Goal: Information Seeking & Learning: Learn about a topic

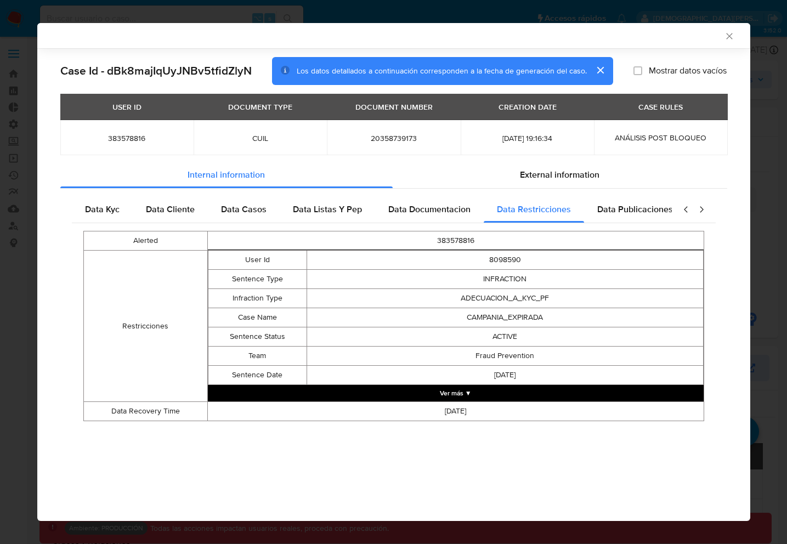
select select "10"
click at [173, 210] on span "Data Cliente" at bounding box center [170, 209] width 49 height 13
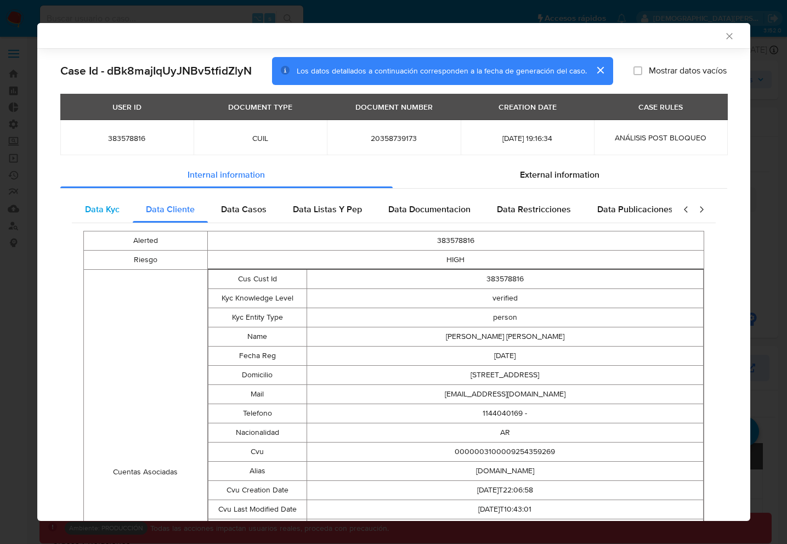
click at [109, 210] on span "Data Kyc" at bounding box center [102, 209] width 35 height 13
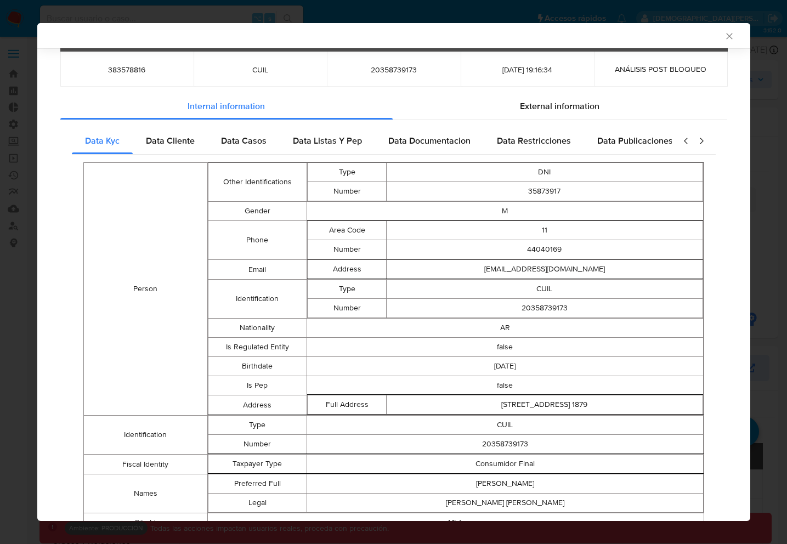
scroll to position [80, 0]
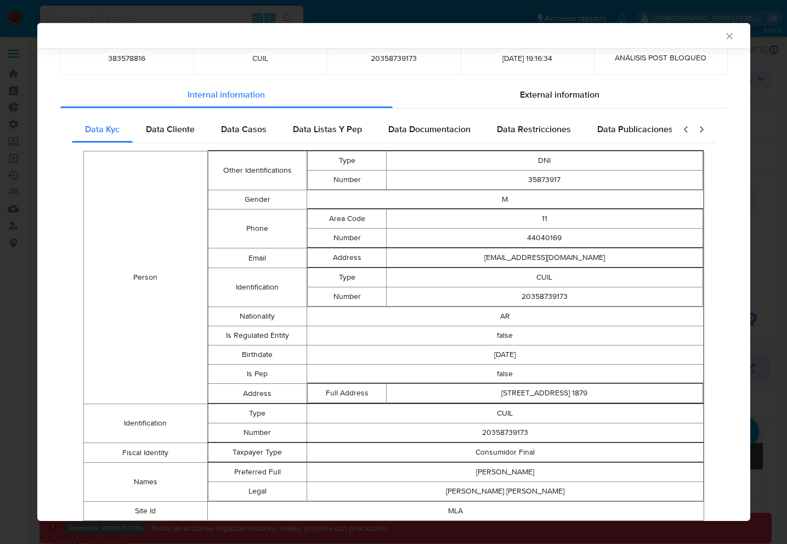
click at [345, 257] on td "Address" at bounding box center [347, 257] width 79 height 19
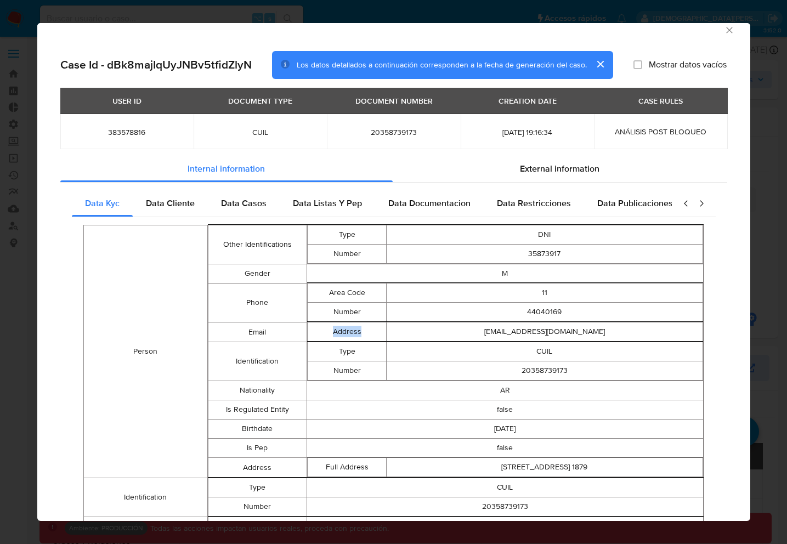
scroll to position [0, 0]
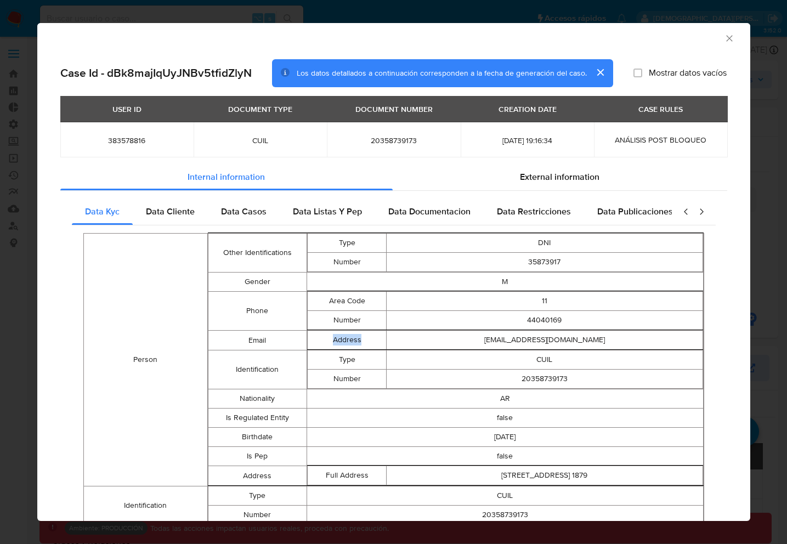
click at [601, 76] on button "cerrar" at bounding box center [600, 72] width 26 height 26
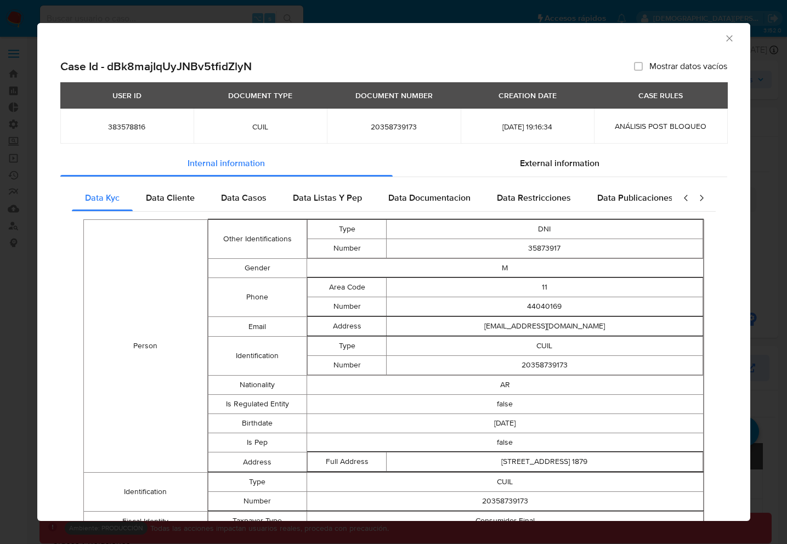
click at [682, 65] on span "Mostrar datos vacíos" at bounding box center [688, 66] width 78 height 11
click at [643, 65] on input "Mostrar datos vacíos" at bounding box center [638, 66] width 9 height 9
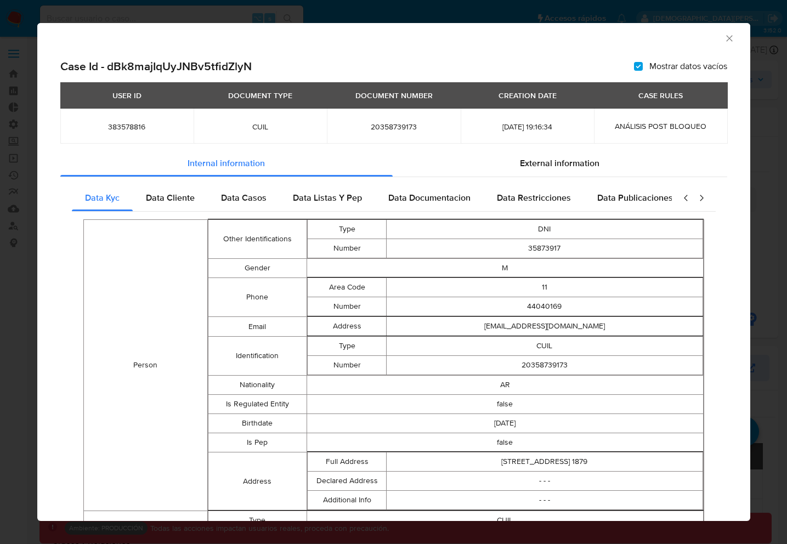
click at [682, 65] on span "Mostrar datos vacíos" at bounding box center [688, 66] width 78 height 11
click at [643, 65] on input "Mostrar datos vacíos" at bounding box center [638, 66] width 9 height 9
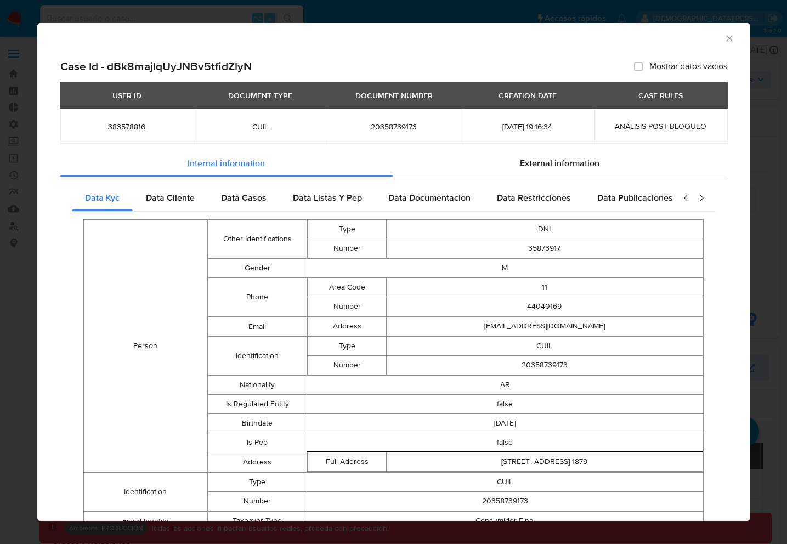
click at [682, 65] on span "Mostrar datos vacíos" at bounding box center [688, 66] width 78 height 11
click at [643, 65] on input "Mostrar datos vacíos" at bounding box center [638, 66] width 9 height 9
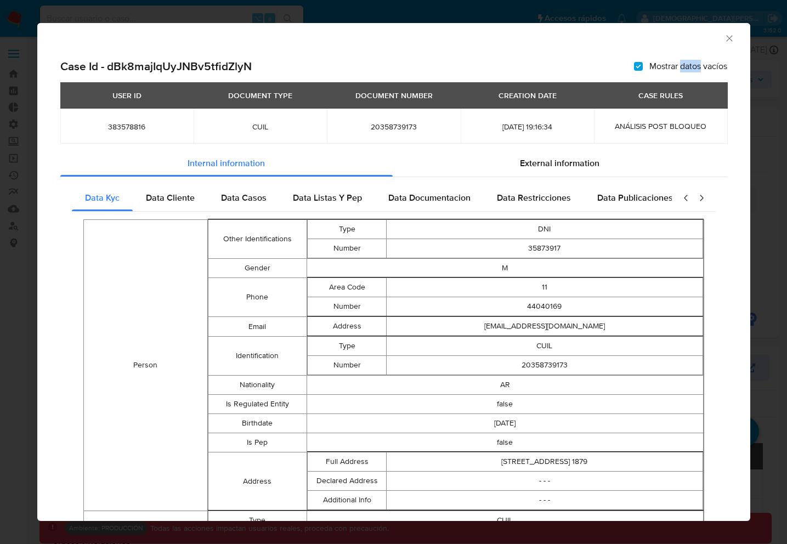
click at [682, 65] on span "Mostrar datos vacíos" at bounding box center [688, 66] width 78 height 11
click at [643, 65] on input "Mostrar datos vacíos" at bounding box center [638, 66] width 9 height 9
checkbox input "false"
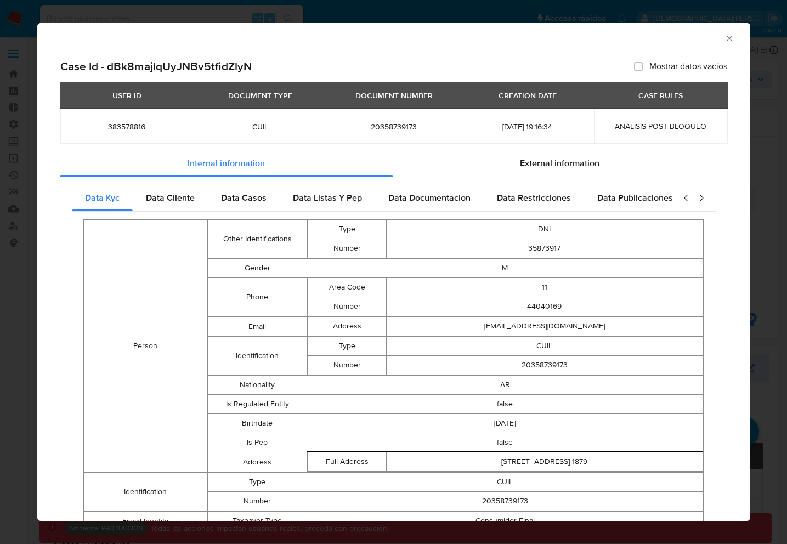
click at [718, 40] on div "AML Data Collector" at bounding box center [384, 37] width 679 height 12
click at [724, 39] on icon "Cerrar ventana" at bounding box center [729, 38] width 11 height 11
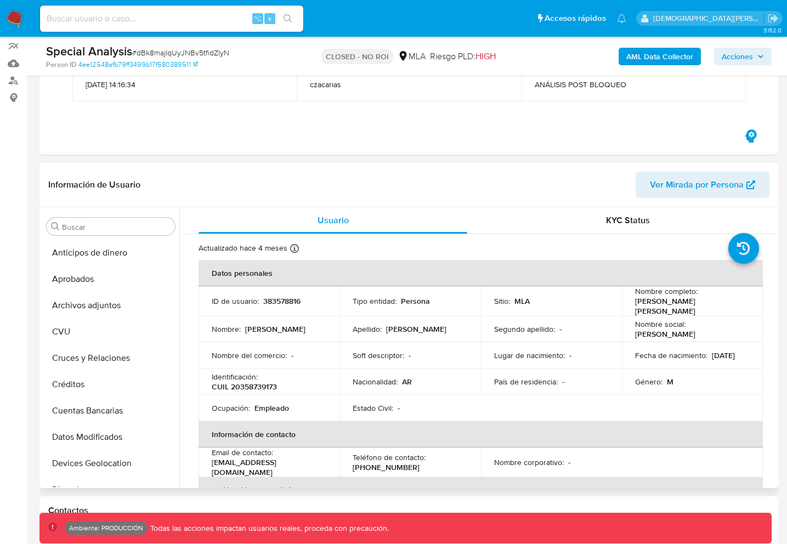
scroll to position [138, 0]
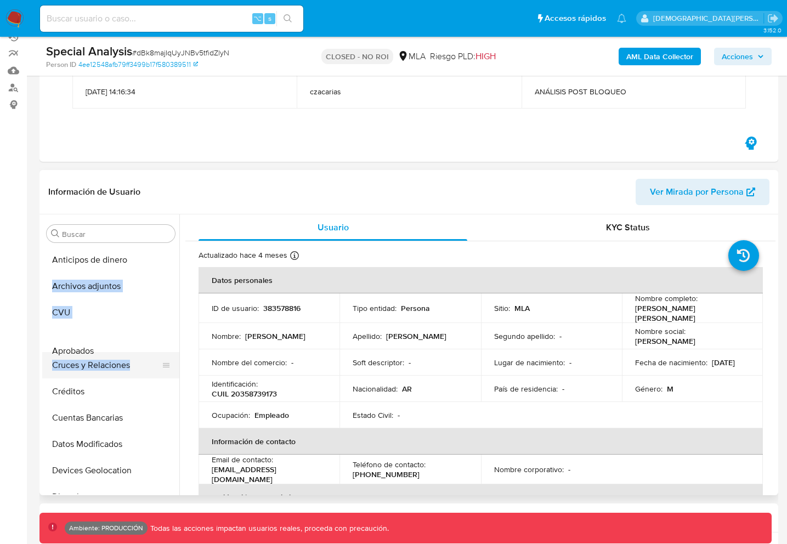
drag, startPoint x: 162, startPoint y: 282, endPoint x: 161, endPoint y: 355, distance: 73.5
click at [207, 215] on div "Usuario" at bounding box center [332, 227] width 269 height 26
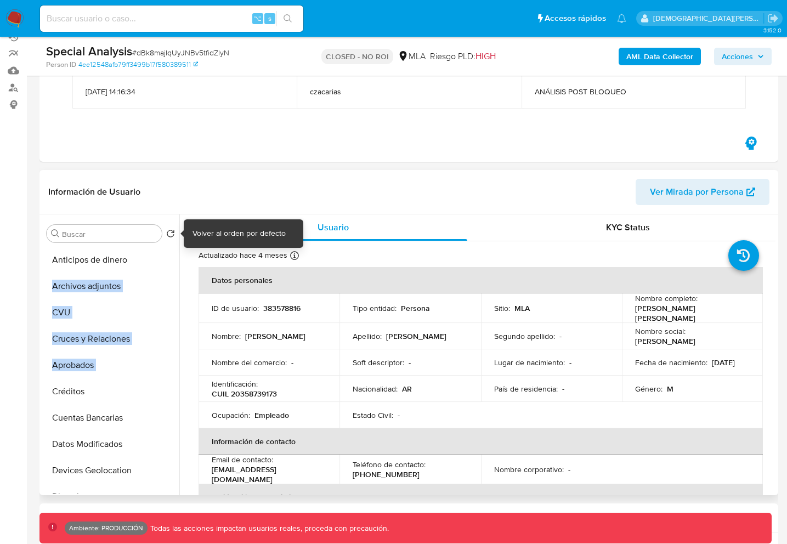
click at [169, 231] on icon "Volver al orden por defecto" at bounding box center [170, 233] width 9 height 9
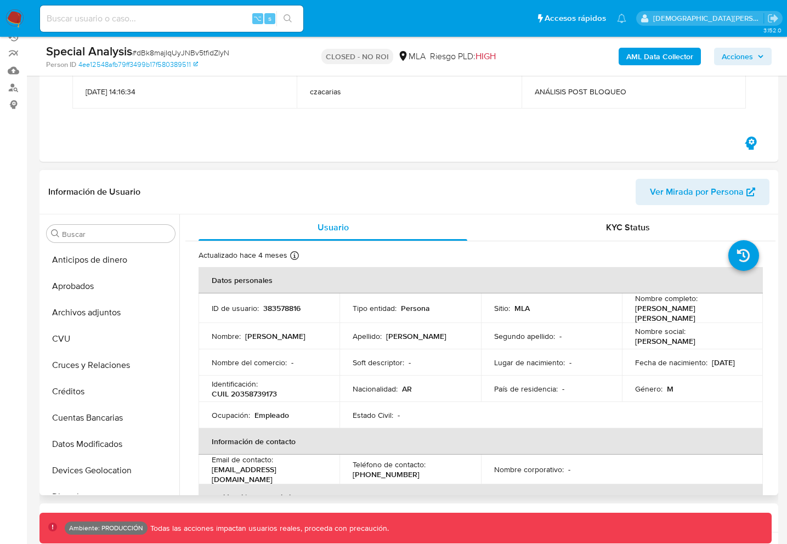
click at [230, 193] on header "Información de Usuario Ver Mirada por Persona" at bounding box center [408, 192] width 721 height 26
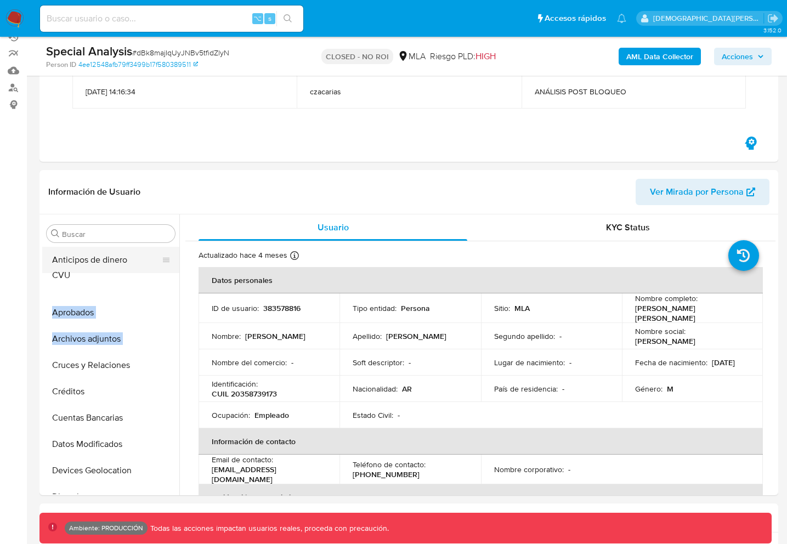
drag, startPoint x: 160, startPoint y: 339, endPoint x: 158, endPoint y: 274, distance: 65.8
click at [158, 274] on ul "Anticipos de dinero Aprobados Archivos adjuntos CVU Cruces y Relaciones Crédito…" at bounding box center [110, 370] width 137 height 247
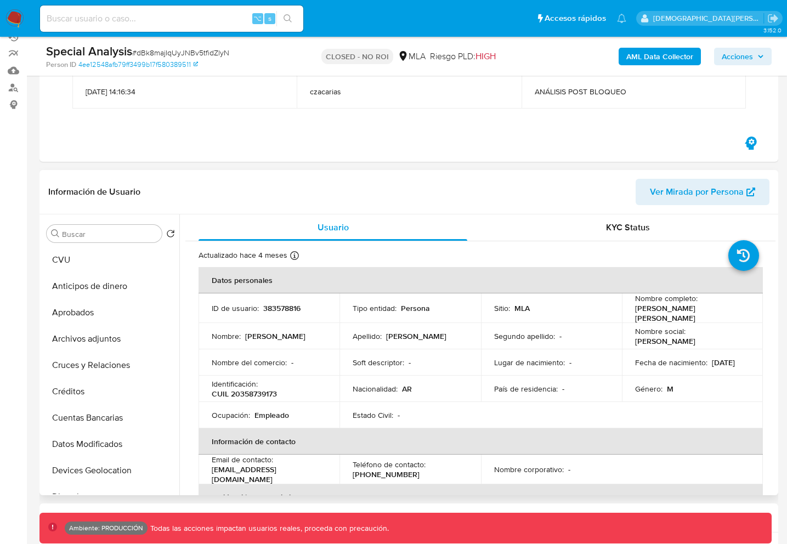
click at [212, 204] on header "Información de Usuario Ver Mirada por Persona" at bounding box center [408, 192] width 721 height 26
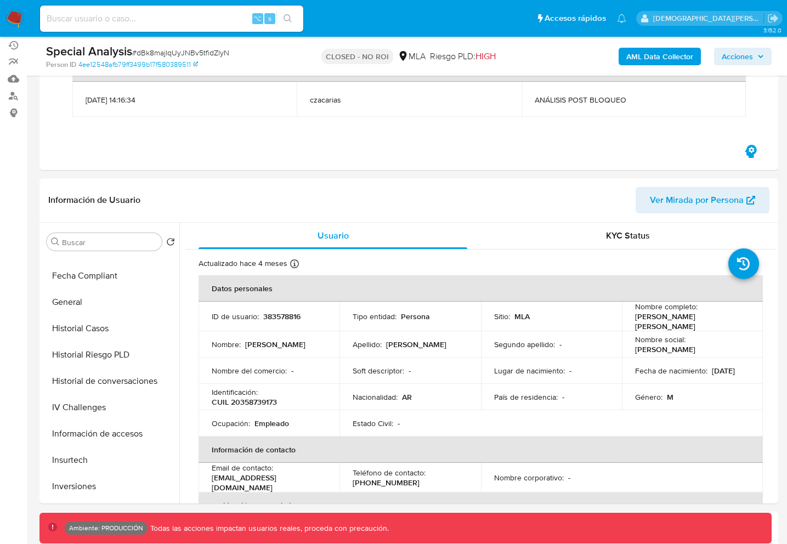
scroll to position [516, 0]
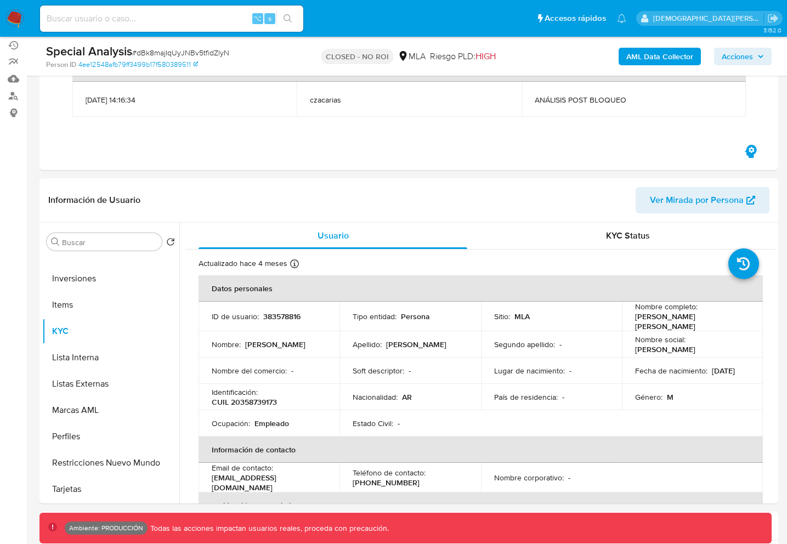
click at [166, 245] on icon "Volver al orden por defecto" at bounding box center [170, 241] width 9 height 9
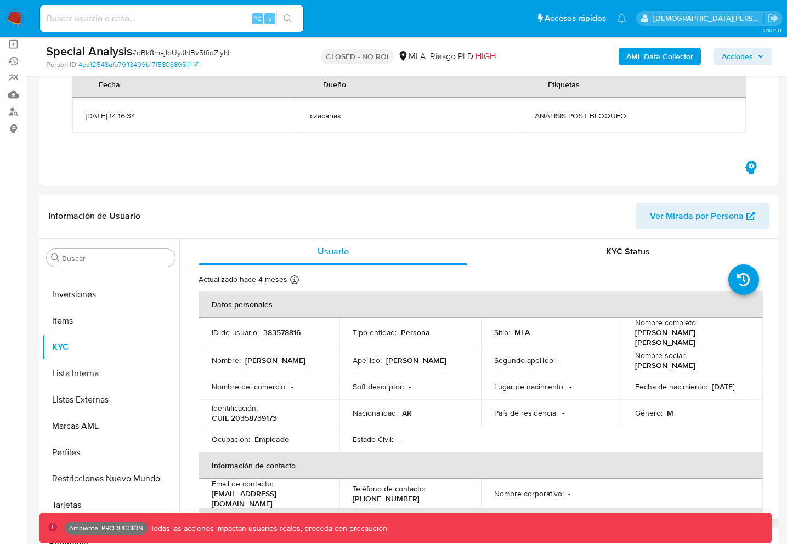
scroll to position [0, 0]
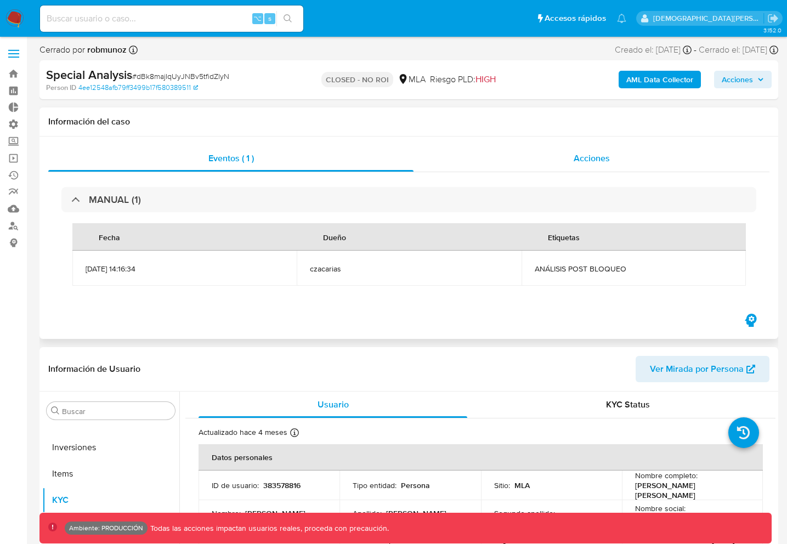
click at [560, 157] on div "Acciones" at bounding box center [591, 158] width 356 height 26
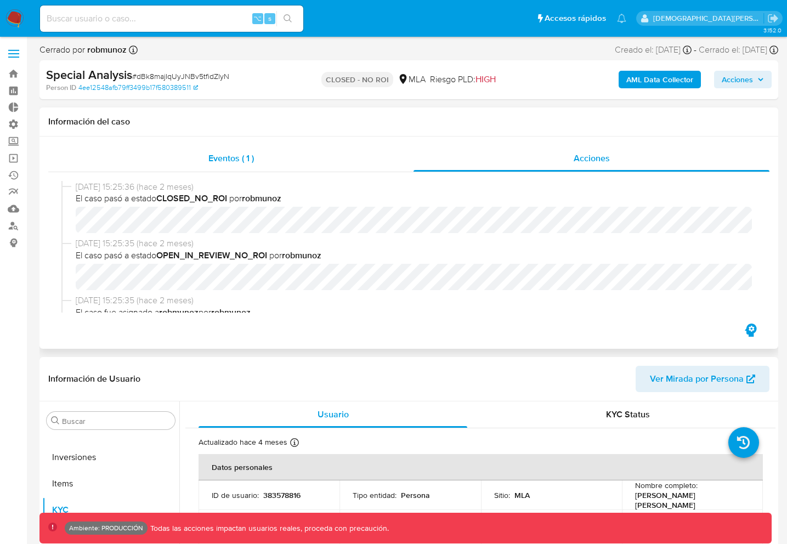
click at [327, 160] on div "Eventos ( 1 )" at bounding box center [230, 158] width 365 height 26
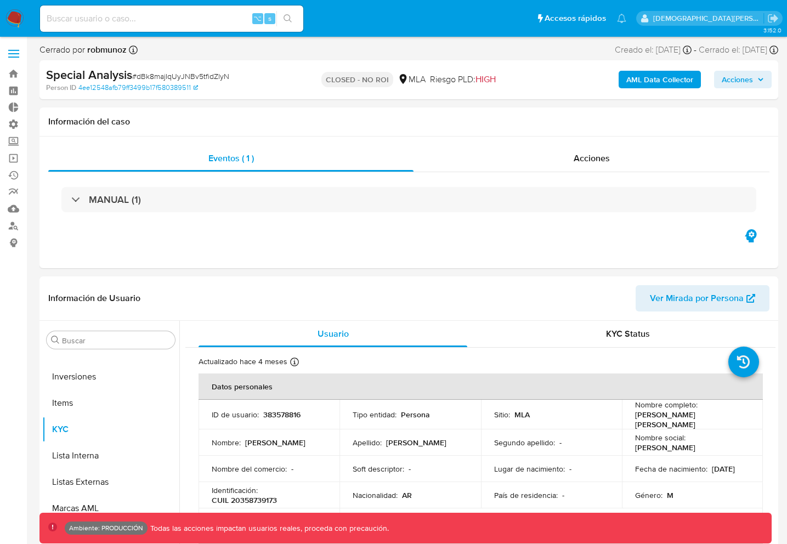
scroll to position [516, 0]
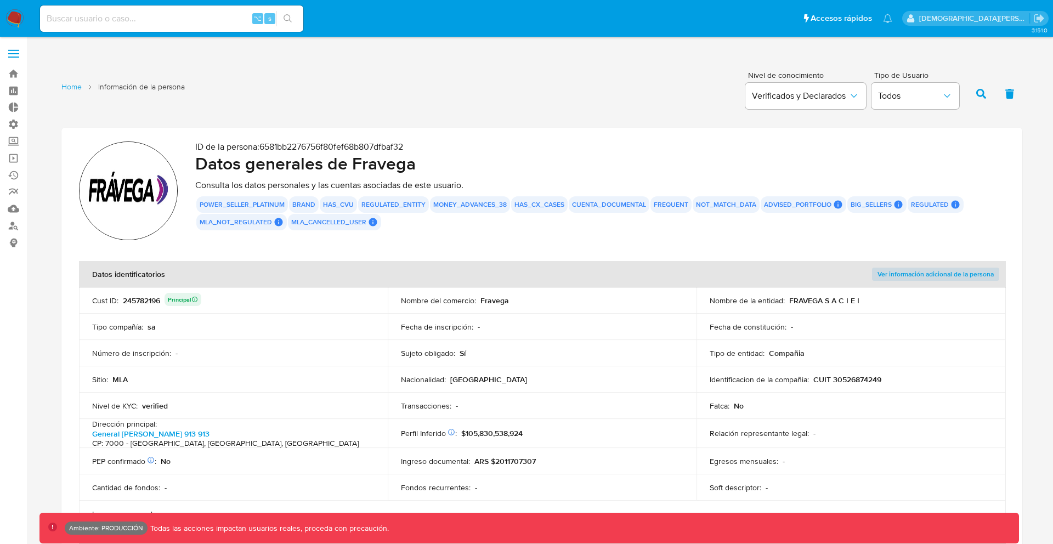
scroll to position [2224, 0]
